Goal: Information Seeking & Learning: Find contact information

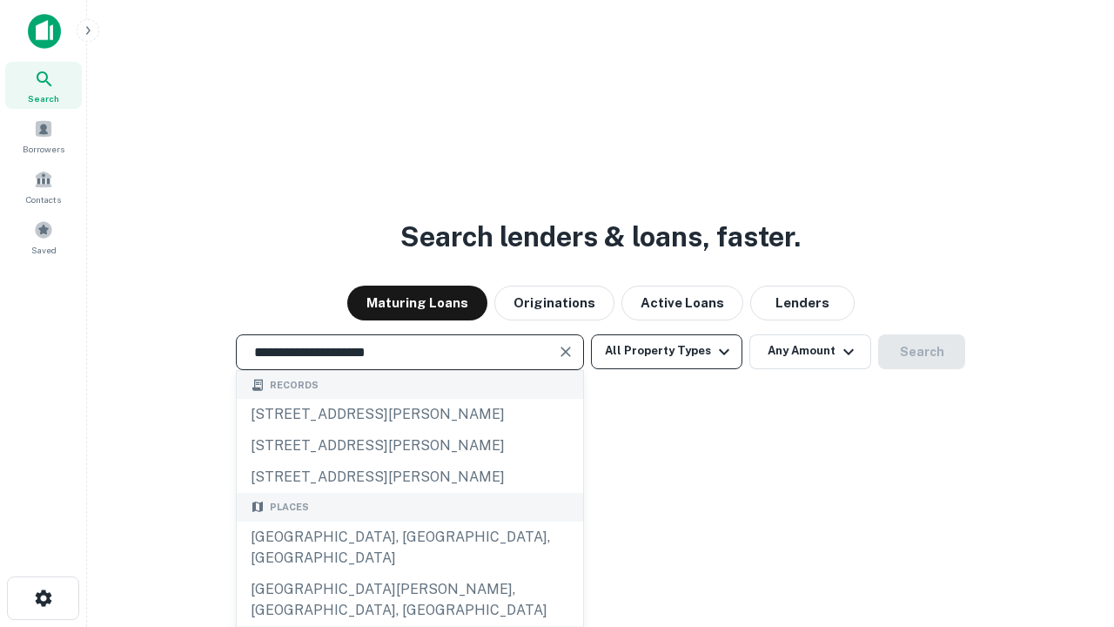
click at [409, 574] on div "Santa Monica, CA, USA" at bounding box center [410, 547] width 347 height 52
click at [667, 351] on button "All Property Types" at bounding box center [666, 351] width 151 height 35
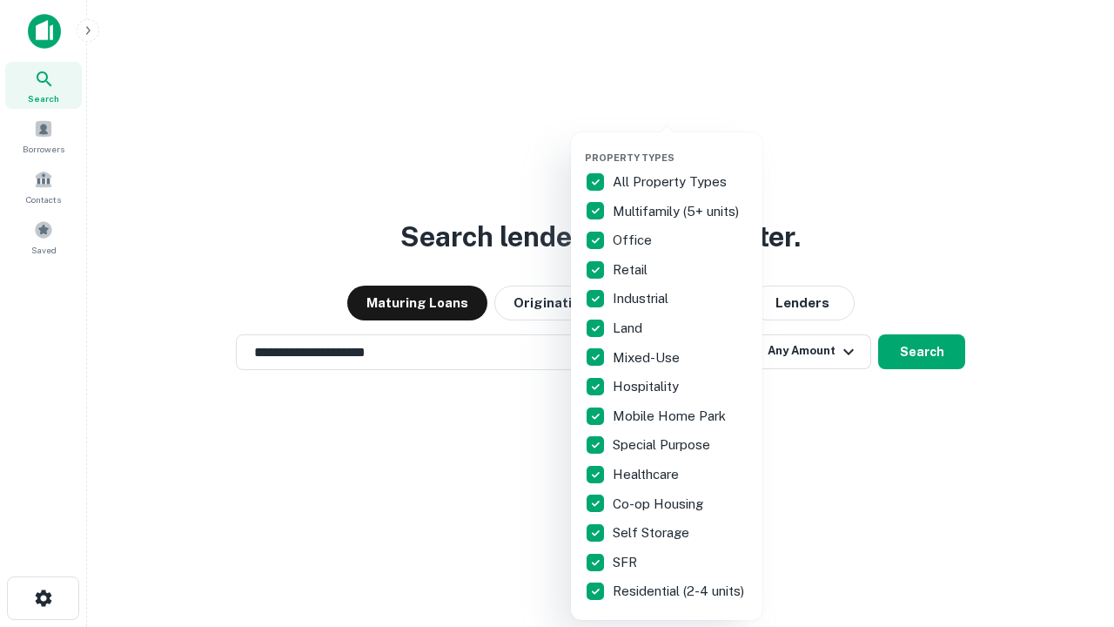
type input "**********"
click at [681, 146] on button "button" at bounding box center [681, 146] width 192 height 1
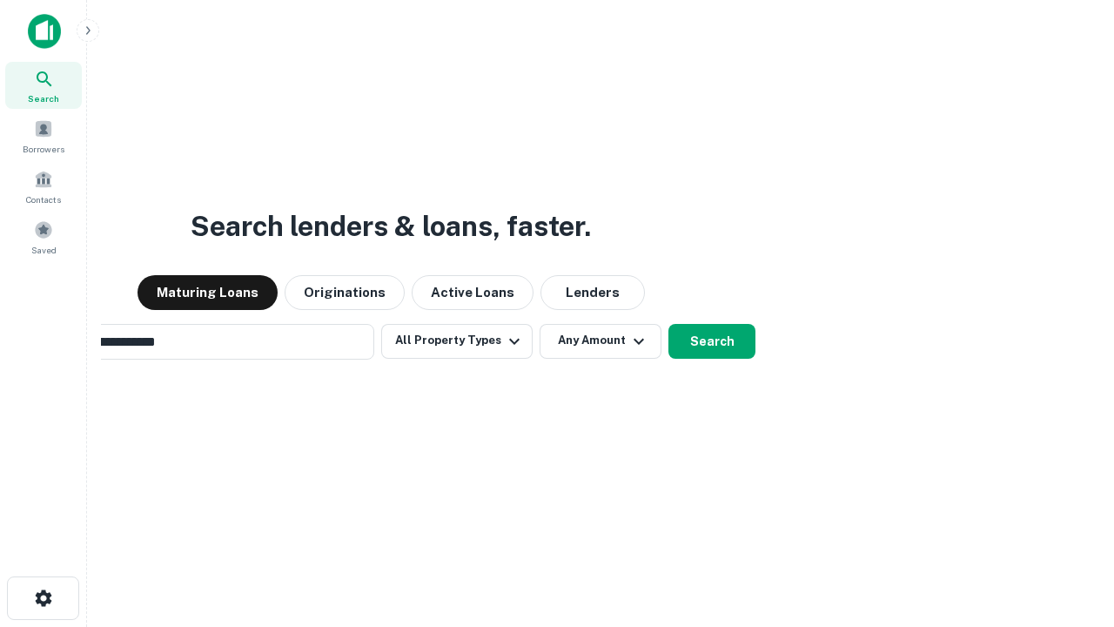
scroll to position [27, 0]
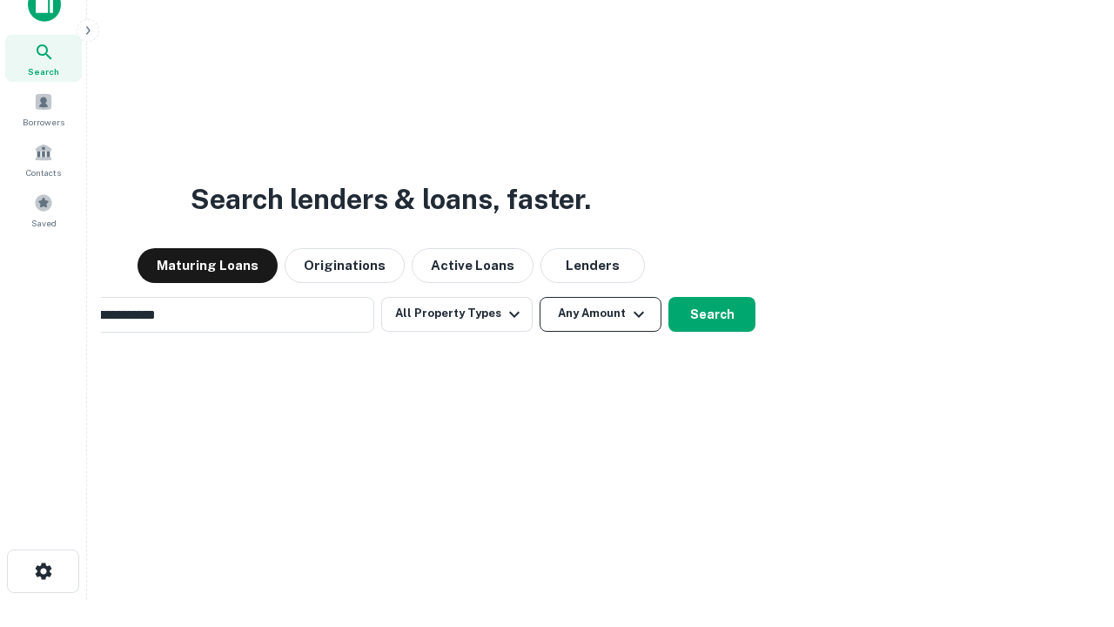
click at [540, 297] on button "Any Amount" at bounding box center [601, 314] width 122 height 35
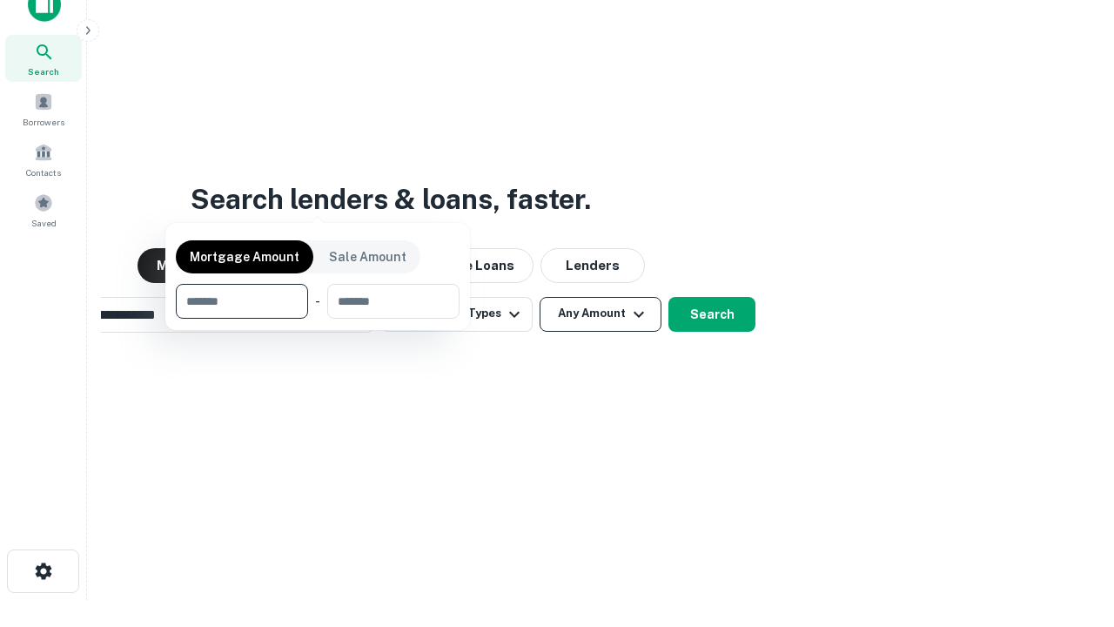
scroll to position [125, 493]
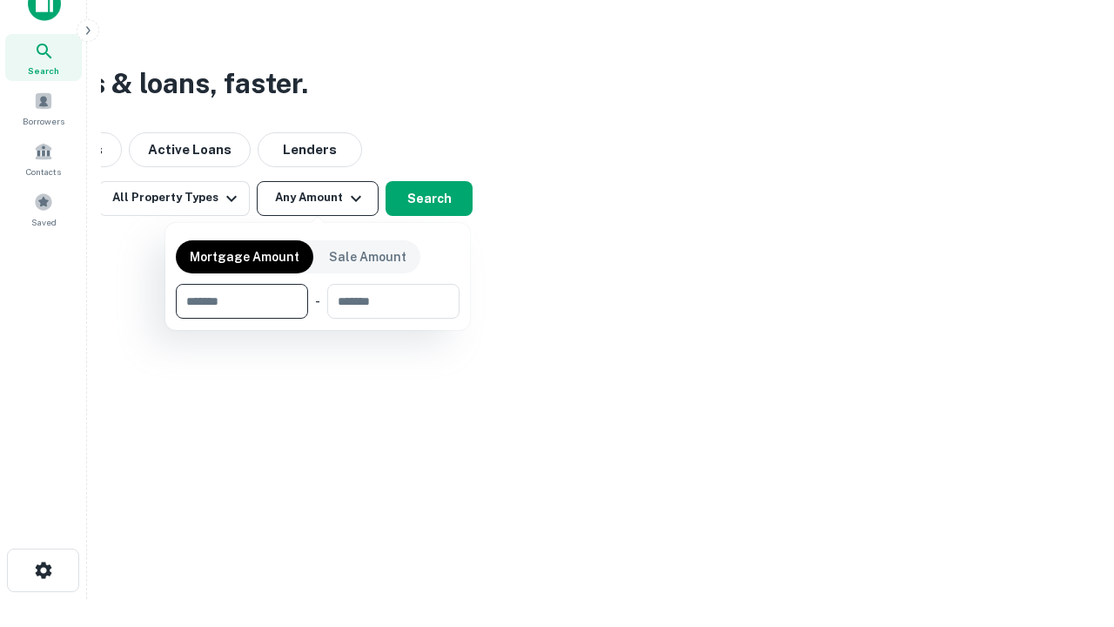
type input "*******"
click at [318, 319] on button "button" at bounding box center [318, 319] width 284 height 1
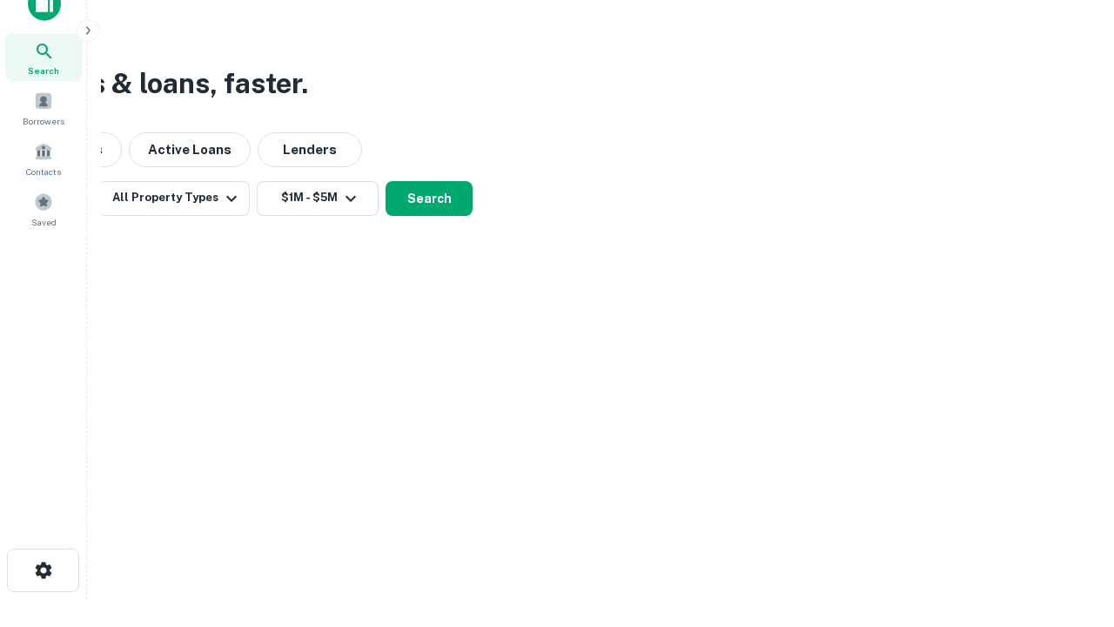
scroll to position [27, 0]
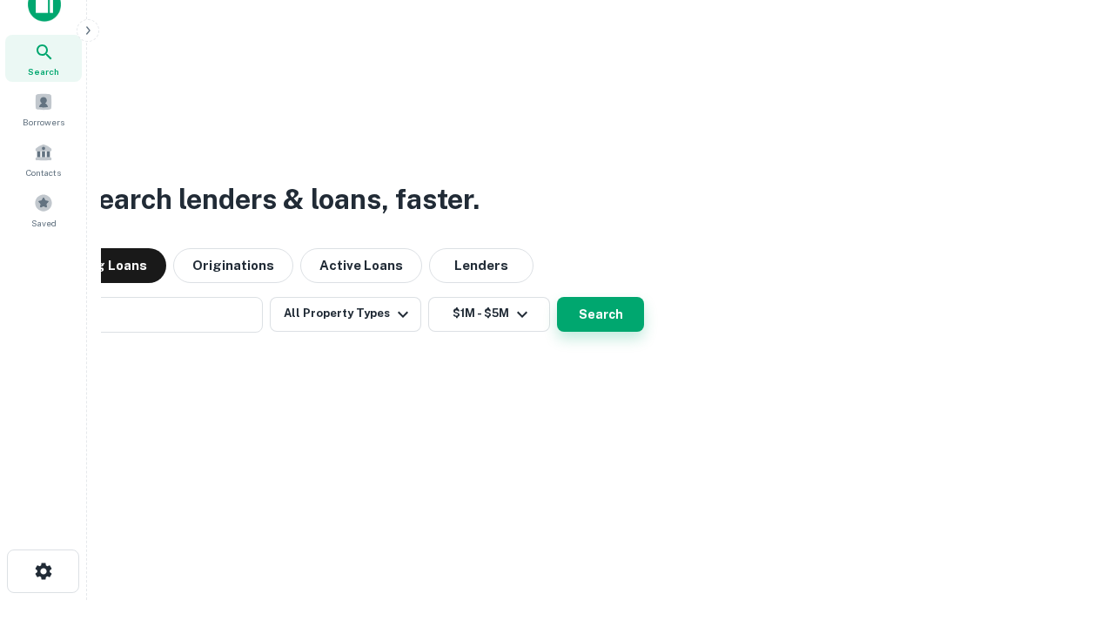
click at [557, 297] on button "Search" at bounding box center [600, 314] width 87 height 35
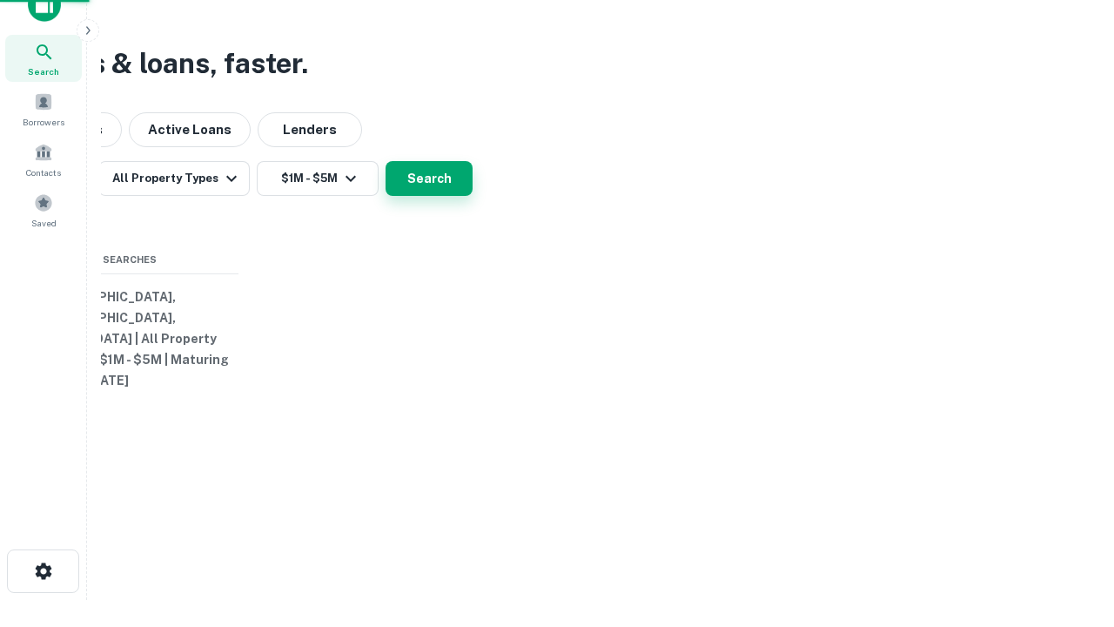
scroll to position [28, 0]
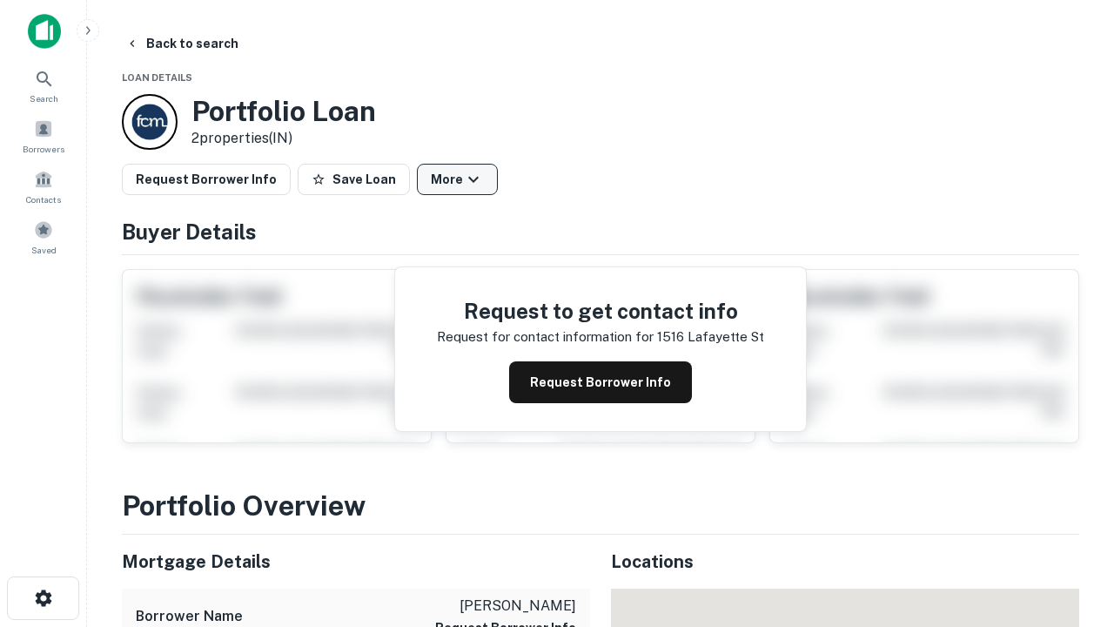
click at [457, 179] on button "More" at bounding box center [457, 179] width 81 height 31
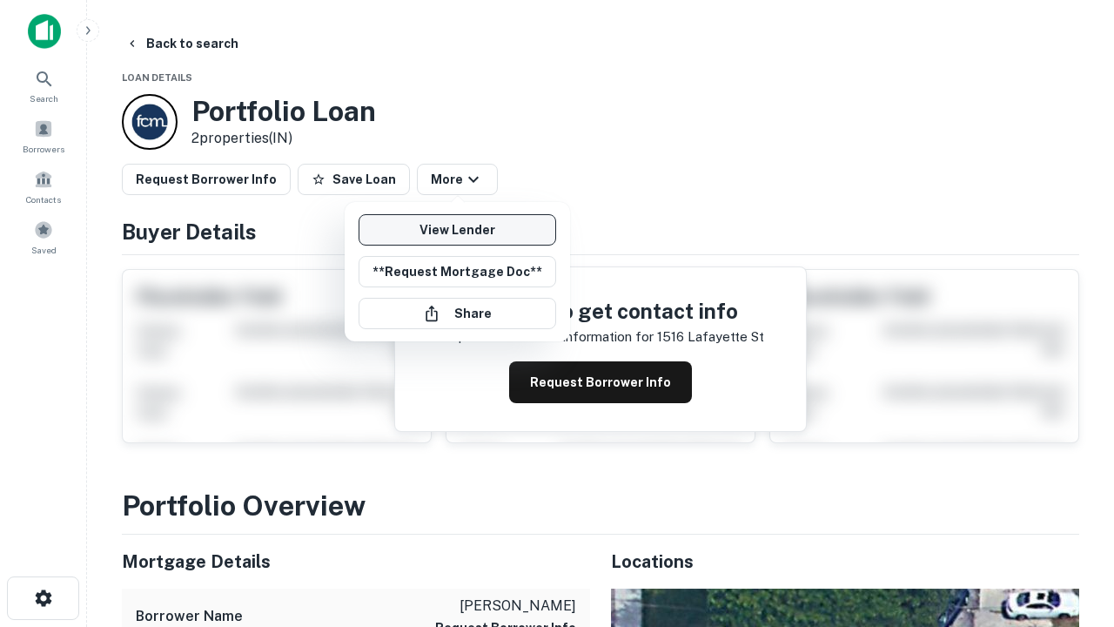
click at [457, 230] on link "View Lender" at bounding box center [458, 229] width 198 height 31
